Goal: Transaction & Acquisition: Purchase product/service

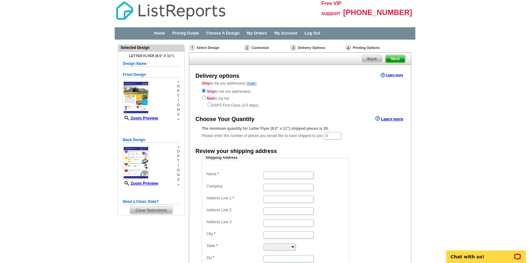
click at [471, 70] on main "Need Help? call [PHONE_NUMBER], chat with support, or have our designers make s…" at bounding box center [265, 184] width 530 height 288
click at [203, 99] on input "radio" at bounding box center [204, 97] width 4 height 4
radio input "true"
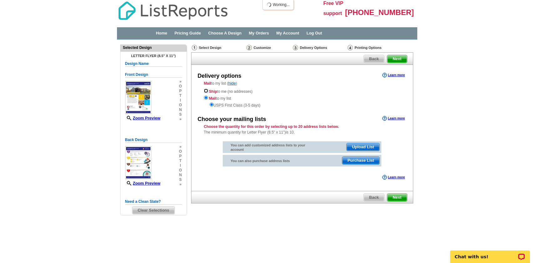
click at [206, 90] on input "radio" at bounding box center [206, 91] width 4 height 4
radio input "true"
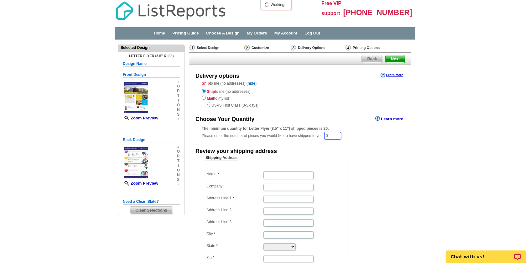
click at [341, 137] on input "0" at bounding box center [332, 136] width 17 height 8
drag, startPoint x: 338, startPoint y: 132, endPoint x: 314, endPoint y: 136, distance: 24.4
click at [314, 136] on div "The minimum quantity for Letter Flyer (8.5" x 11") shipped pieces is 20. Please…" at bounding box center [300, 132] width 197 height 14
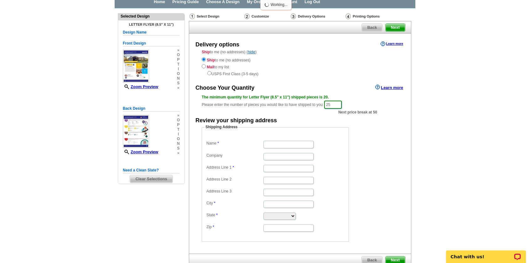
type input "25"
click at [288, 146] on input "Name" at bounding box center [288, 144] width 50 height 7
type input "[PERSON_NAME]"
type input "[STREET_ADDRESS]"
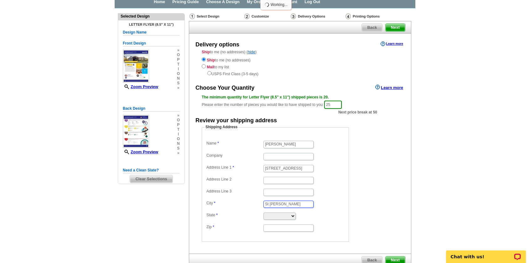
type input "St [PERSON_NAME]"
select select "MO"
click at [284, 226] on input "Zip" at bounding box center [288, 227] width 50 height 7
type input "64503"
click at [394, 256] on span "Next" at bounding box center [394, 260] width 19 height 8
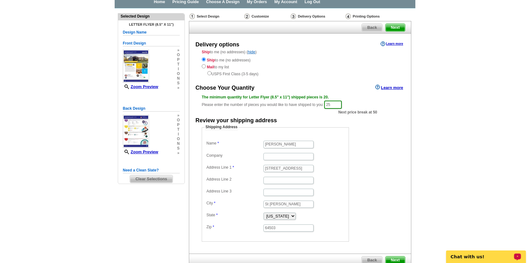
click at [397, 258] on span "Next" at bounding box center [394, 260] width 19 height 8
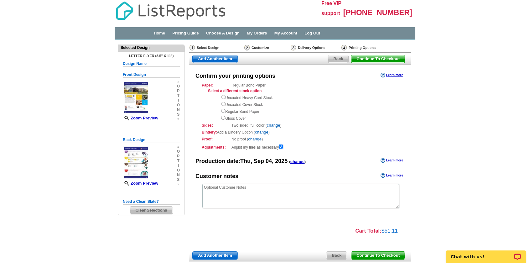
click at [373, 58] on span "Continue To Checkout" at bounding box center [378, 59] width 54 height 8
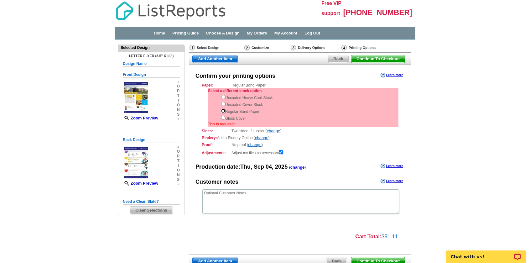
click at [223, 111] on input "radio" at bounding box center [223, 111] width 4 height 4
radio input "true"
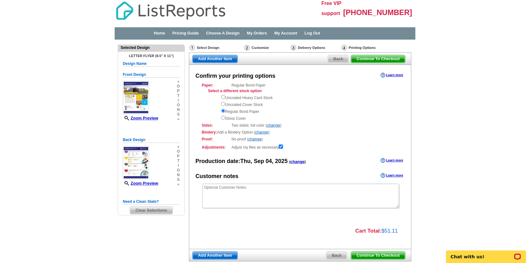
click at [389, 57] on span "Continue To Checkout" at bounding box center [378, 59] width 54 height 8
